Goal: Information Seeking & Learning: Find specific fact

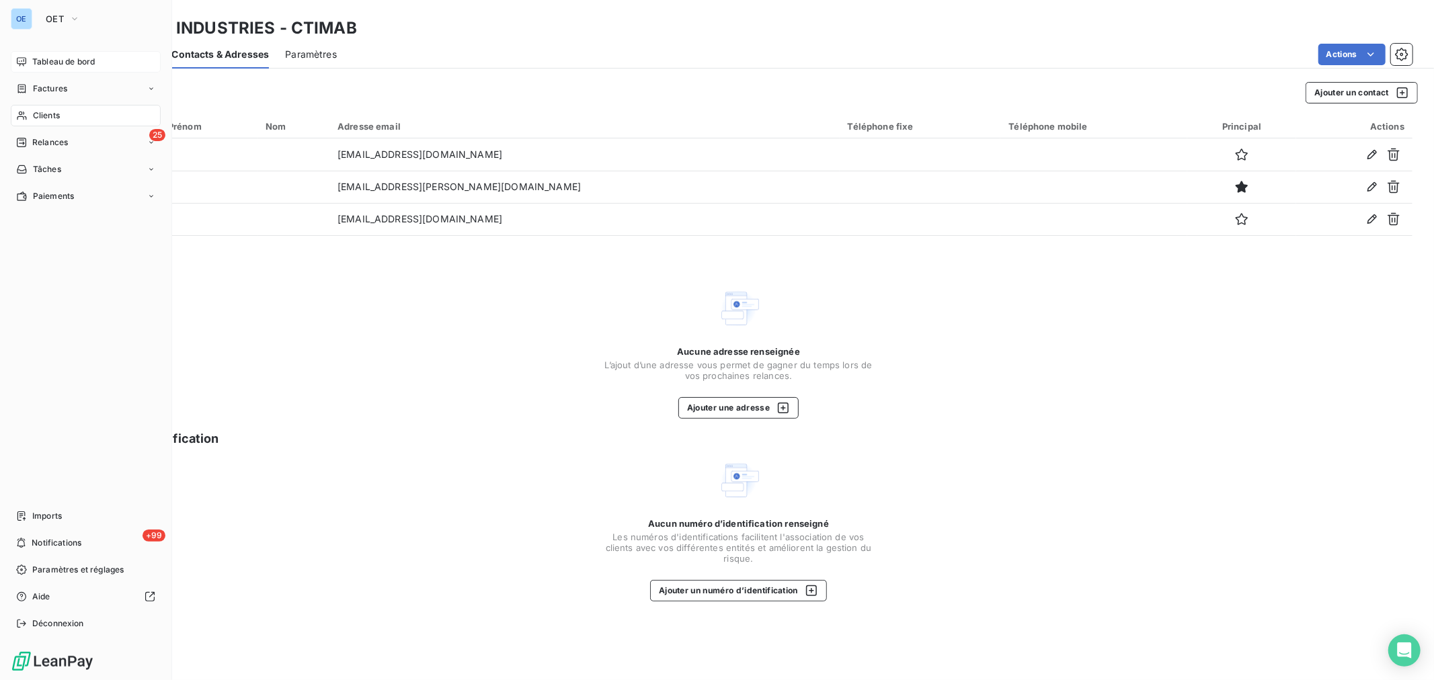
click at [82, 64] on span "Tableau de bord" at bounding box center [63, 62] width 63 height 12
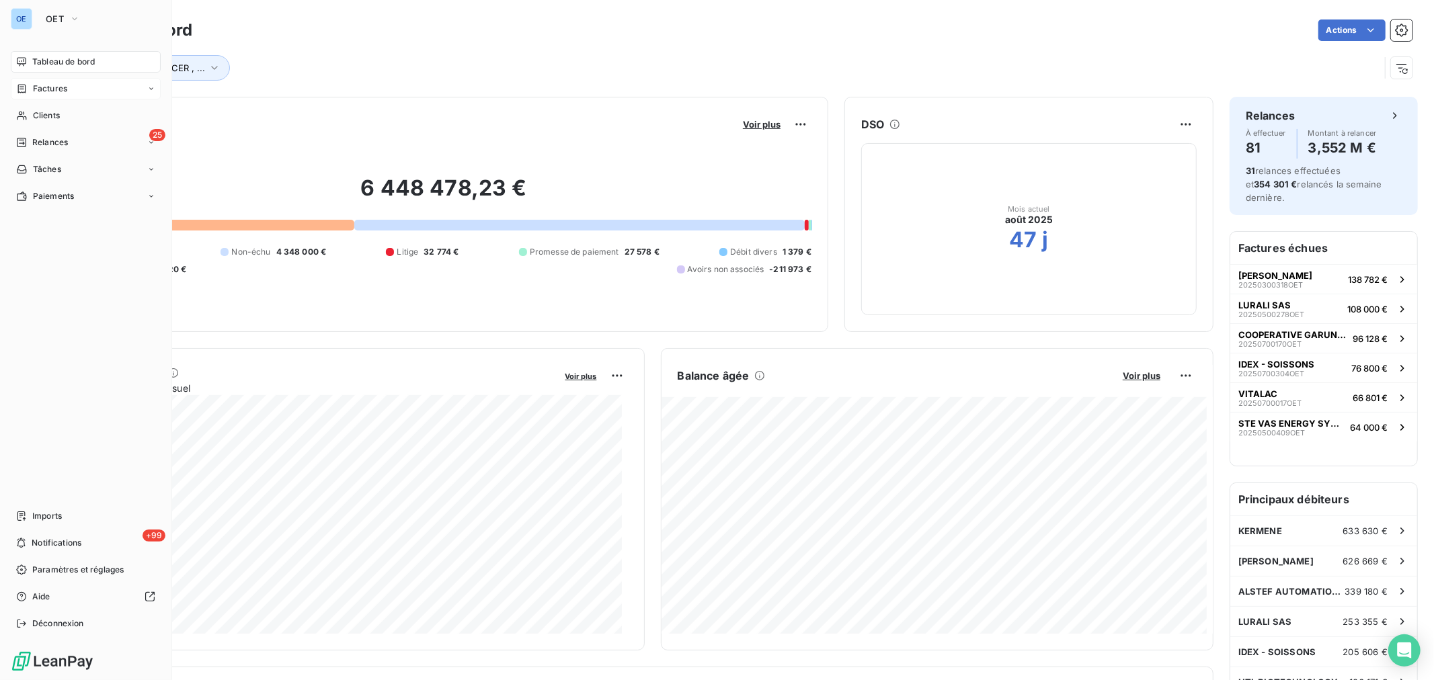
click at [82, 97] on div "Factures" at bounding box center [86, 89] width 150 height 22
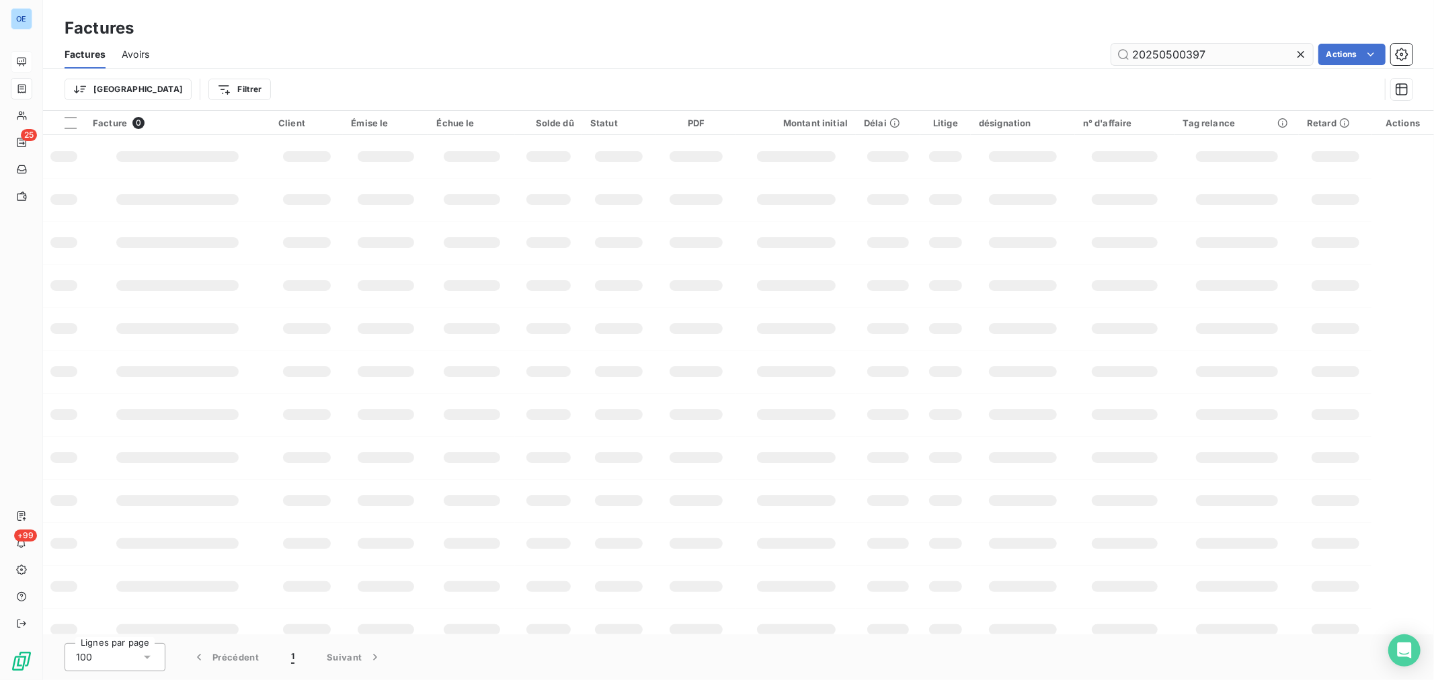
drag, startPoint x: 1240, startPoint y: 68, endPoint x: 1245, endPoint y: 49, distance: 19.6
click at [1240, 67] on div "Factures Avoirs 20250500397 Actions Trier Filtrer" at bounding box center [738, 75] width 1391 height 70
drag, startPoint x: 1245, startPoint y: 48, endPoint x: 909, endPoint y: 23, distance: 337.1
click at [912, 23] on div "Factures Factures Avoirs 20250500397 Actions Trier Filtrer" at bounding box center [738, 55] width 1391 height 111
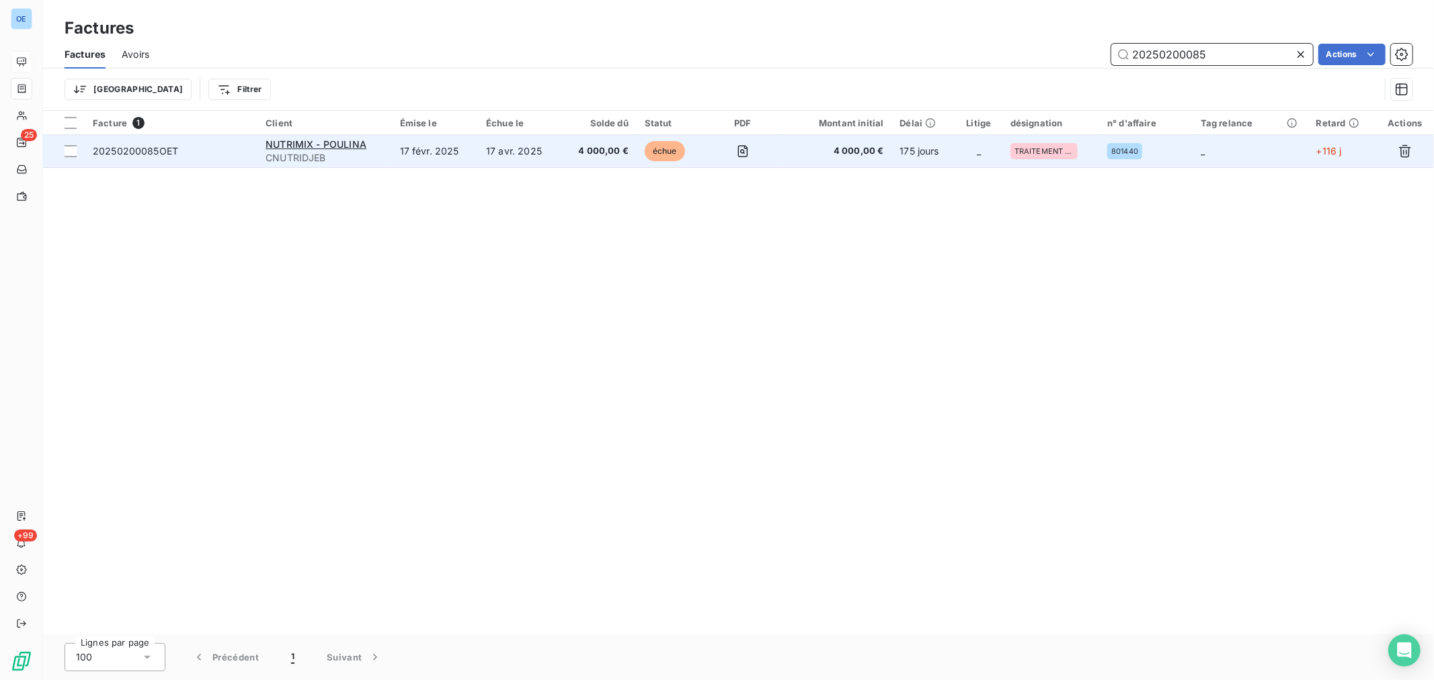
type input "20250200085"
click at [946, 159] on td "175 jours" at bounding box center [923, 151] width 64 height 32
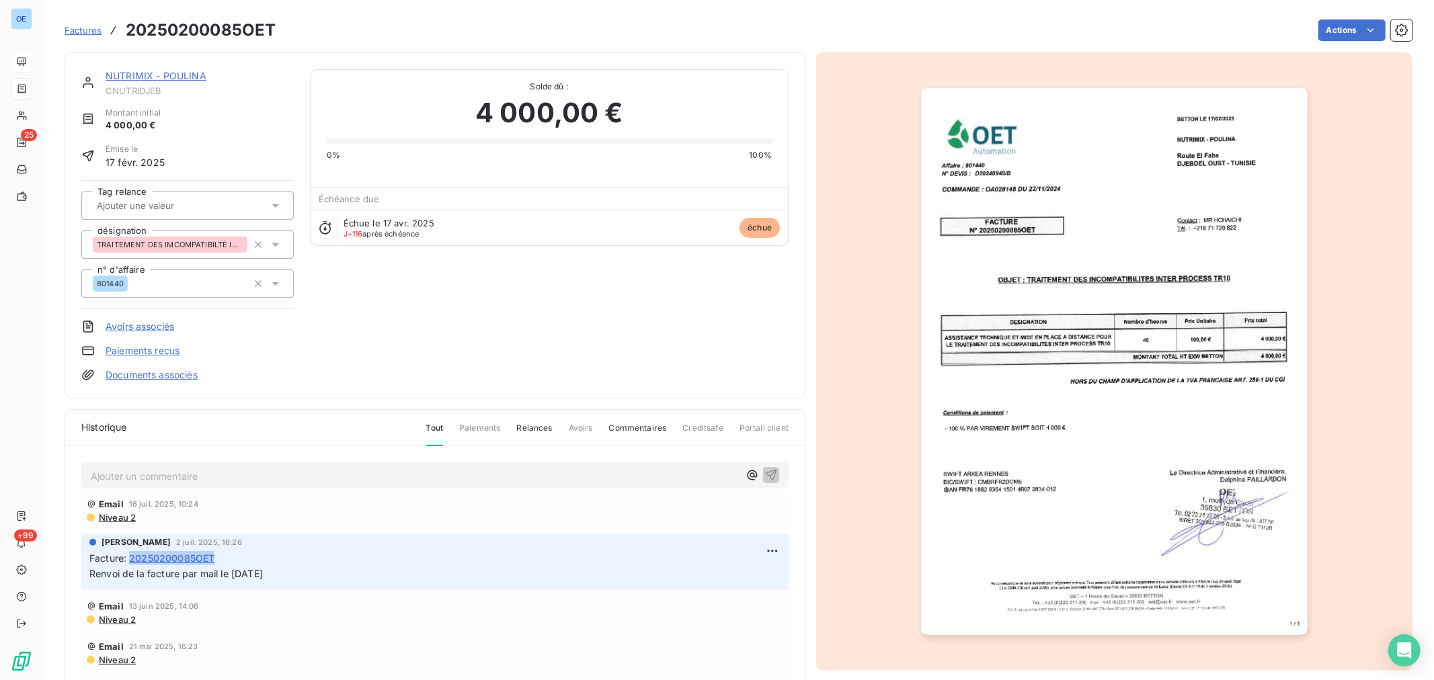
drag, startPoint x: 240, startPoint y: 560, endPoint x: 134, endPoint y: 567, distance: 105.8
click at [134, 565] on div "Facture : 20250200085OET" at bounding box center [434, 558] width 691 height 14
copy span "20250200085OET"
